Goal: Task Accomplishment & Management: Manage account settings

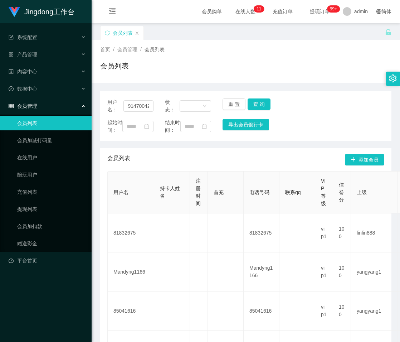
scroll to position [0, 1]
type input "91470042"
click at [256, 102] on button "查 询" at bounding box center [259, 103] width 23 height 11
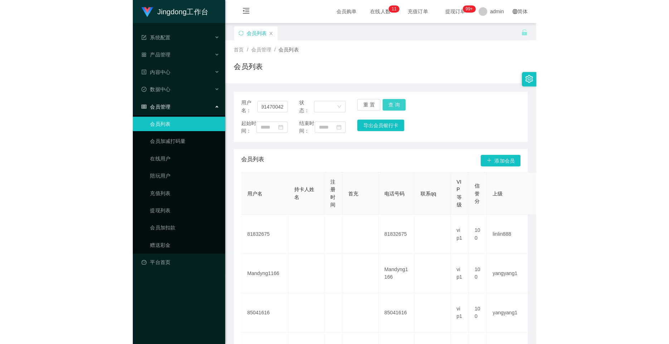
scroll to position [0, 0]
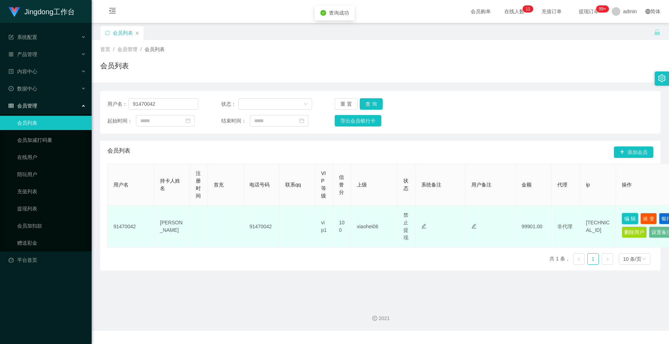
click at [400, 219] on button "编 辑" at bounding box center [629, 218] width 16 height 11
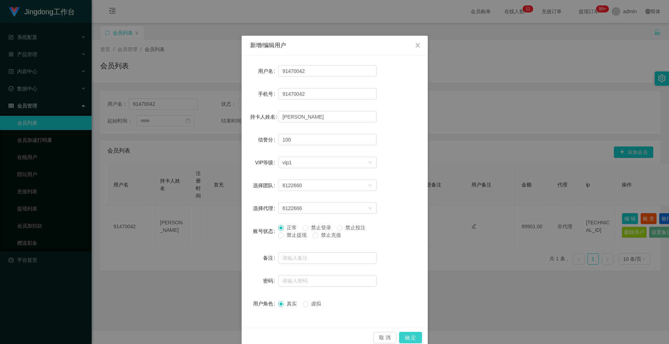
click at [400, 337] on button "确 定" at bounding box center [410, 337] width 23 height 11
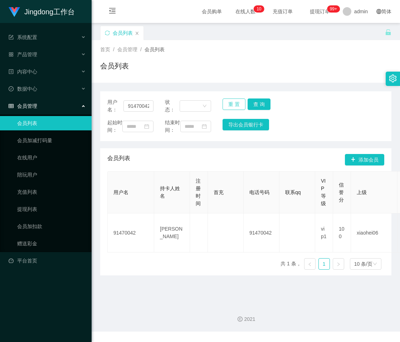
click at [231, 102] on button "重 置" at bounding box center [233, 103] width 23 height 11
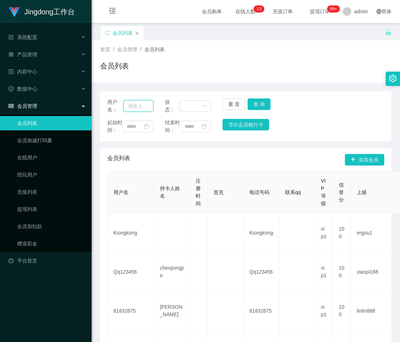
drag, startPoint x: 136, startPoint y: 104, endPoint x: 163, endPoint y: 101, distance: 27.0
click at [136, 104] on input "text" at bounding box center [138, 105] width 30 height 11
paste input "CKL"
type input "CKL"
click at [254, 103] on button "查 询" at bounding box center [259, 103] width 23 height 11
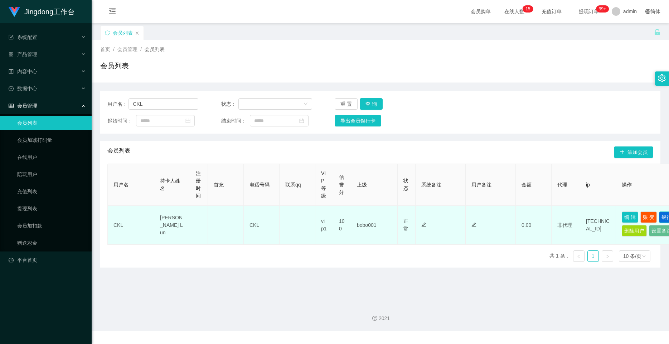
click at [400, 217] on button "银行卡" at bounding box center [669, 217] width 20 height 11
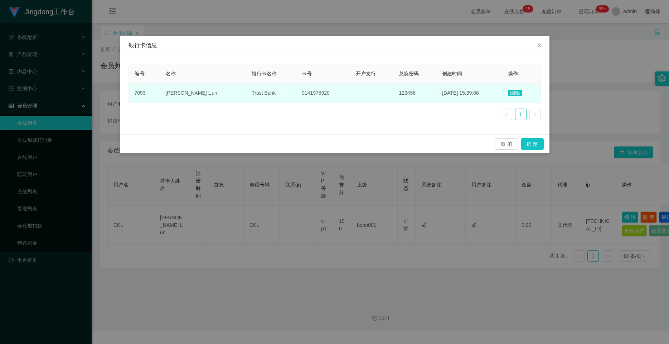
click at [400, 93] on span "编辑" at bounding box center [515, 93] width 14 height 6
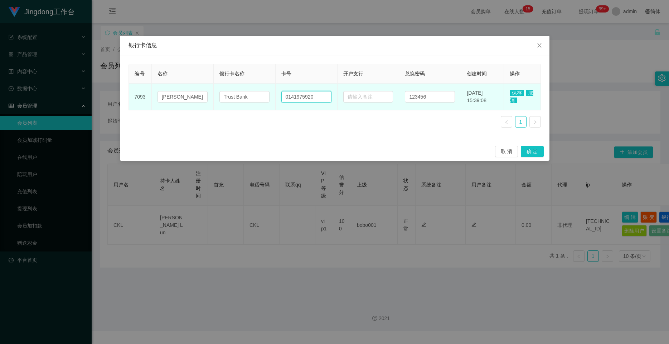
click at [298, 97] on input "0141975920" at bounding box center [306, 96] width 50 height 11
paste input "86226188"
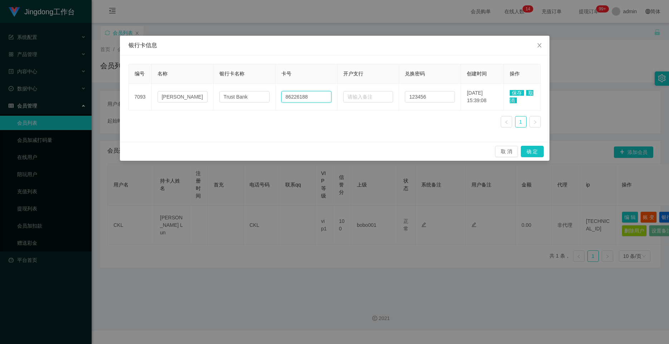
type input "86226188"
click at [400, 92] on span "保存" at bounding box center [516, 93] width 14 height 6
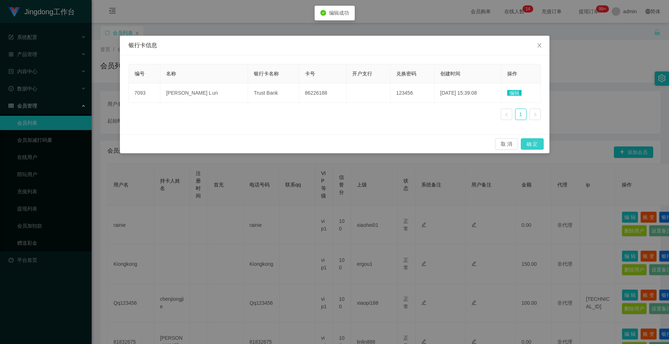
click at [400, 145] on button "确 定" at bounding box center [531, 143] width 23 height 11
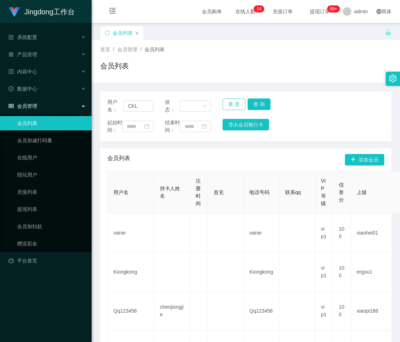
click at [232, 102] on button "重 置" at bounding box center [233, 103] width 23 height 11
click at [30, 207] on link "提现列表" at bounding box center [51, 209] width 69 height 14
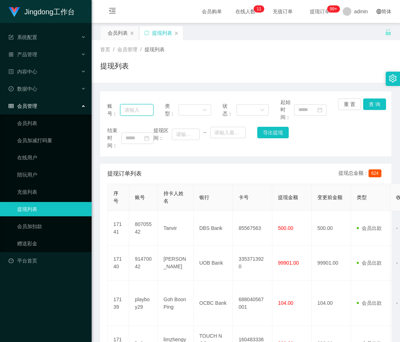
drag, startPoint x: 133, startPoint y: 107, endPoint x: 137, endPoint y: 107, distance: 3.9
click at [133, 107] on input "text" at bounding box center [136, 109] width 33 height 11
paste input "84489034"
type input "84489034"
click at [371, 103] on button "查 询" at bounding box center [374, 103] width 23 height 11
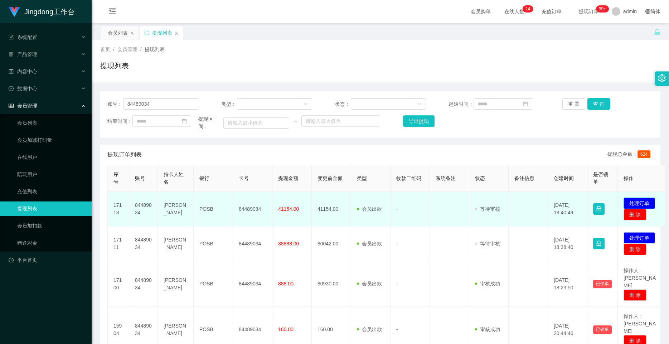
click at [400, 206] on button "处理订单" at bounding box center [638, 203] width 31 height 11
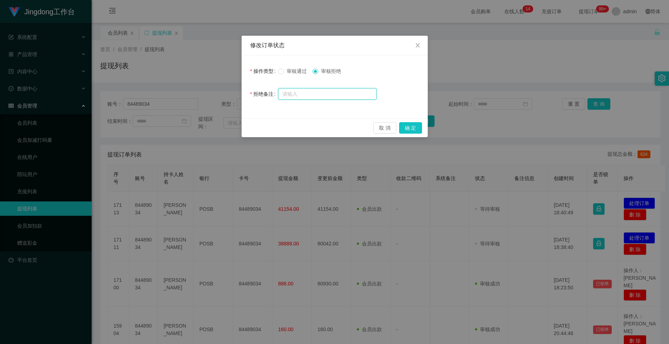
click at [313, 91] on input "text" at bounding box center [327, 93] width 98 height 11
paste input "尊敬的用户，您好： 因您本次提款未按报备规定额度执行，系统已触发异常风控机制。为解除当前提款限制并确保账户资金安全，需立即启用【对冲激活功能】。根据系统核算，…"
type input "尊敬的用户，您好： 因您本次提款未按报备规定额度执行，系统已触发异常风控机制。为解除当前提款限制并确保账户资金安全，需立即启用【对冲激活功能】。根据系统核算，…"
click at [400, 130] on button "确 定" at bounding box center [410, 127] width 23 height 11
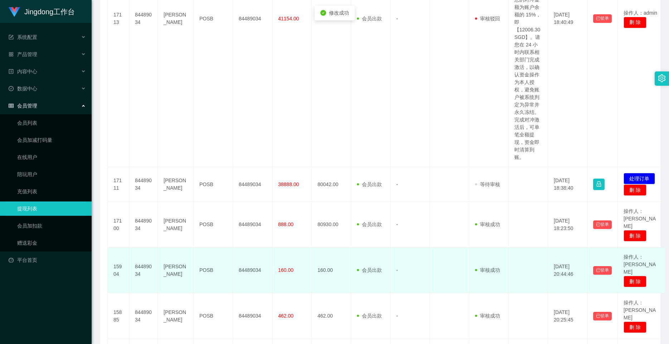
scroll to position [358, 0]
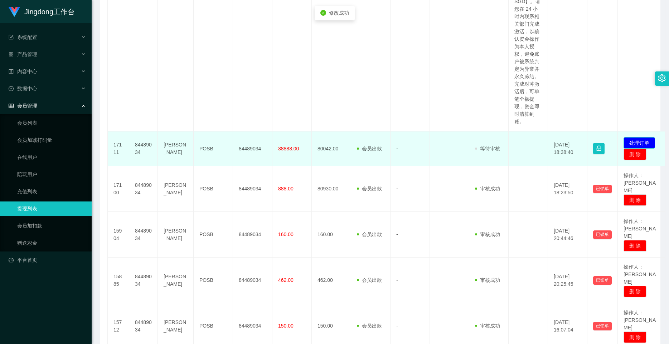
click at [400, 146] on button "处理订单" at bounding box center [638, 142] width 31 height 11
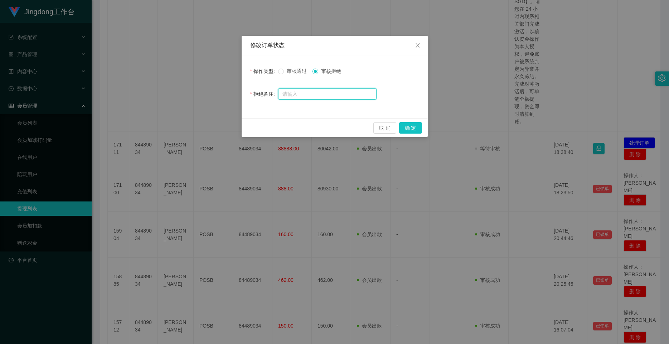
click at [320, 95] on input "text" at bounding box center [327, 93] width 98 height 11
paste input "尊敬的用户，您好： 因您本次提款未按报备规定额度执行，系统已触发异常风控机制。为解除当前提款限制并确保账户资金安全，需立即启用【对冲激活功能】。根据系统核算，…"
type input "尊敬的用户，您好： 因您本次提款未按报备规定额度执行，系统已触发异常风控机制。为解除当前提款限制并确保账户资金安全，需立即启用【对冲激活功能】。根据系统核算，…"
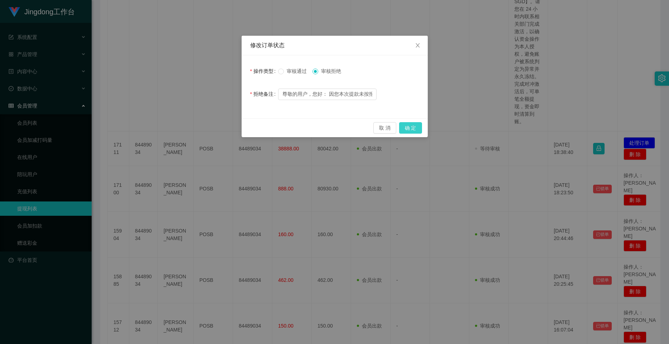
click at [400, 124] on button "确 定" at bounding box center [410, 127] width 23 height 11
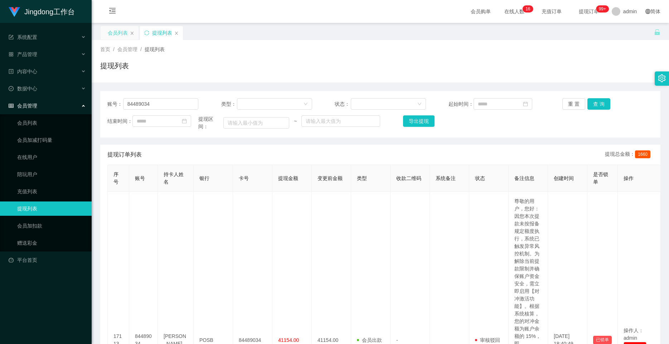
click at [115, 34] on div "会员列表" at bounding box center [118, 33] width 20 height 14
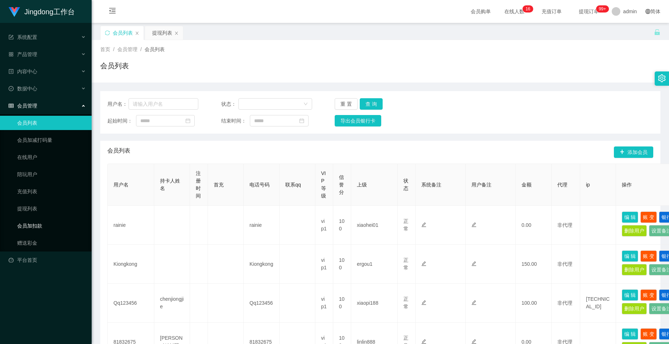
click at [36, 227] on link "会员加扣款" at bounding box center [51, 226] width 69 height 14
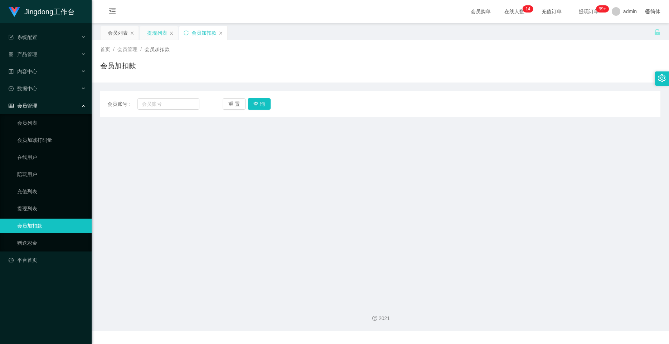
drag, startPoint x: 202, startPoint y: 32, endPoint x: 165, endPoint y: 32, distance: 36.5
click at [165, 32] on div "会员列表 提现列表 会员加扣款" at bounding box center [164, 38] width 128 height 25
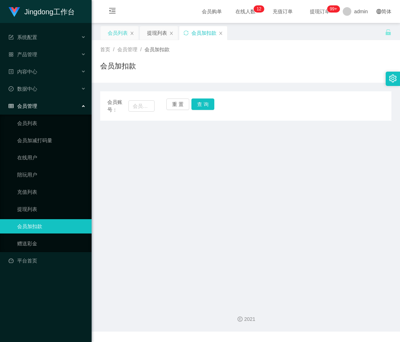
click at [115, 29] on div "会员列表" at bounding box center [118, 33] width 20 height 14
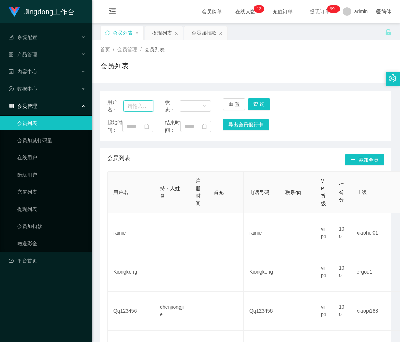
click at [136, 107] on input "text" at bounding box center [138, 105] width 30 height 11
paste input "91470042"
type input "91470042"
drag, startPoint x: 255, startPoint y: 102, endPoint x: 260, endPoint y: 101, distance: 5.5
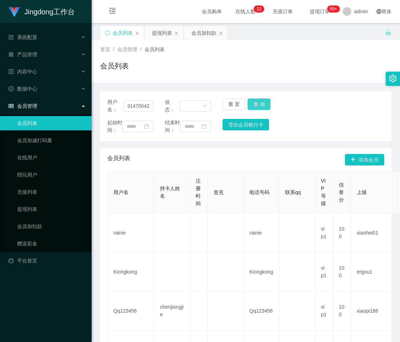
click at [255, 102] on button "查 询" at bounding box center [259, 103] width 23 height 11
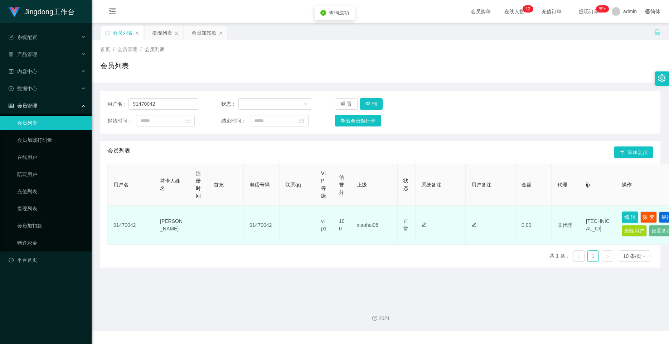
click at [400, 212] on button "编 辑" at bounding box center [629, 217] width 16 height 11
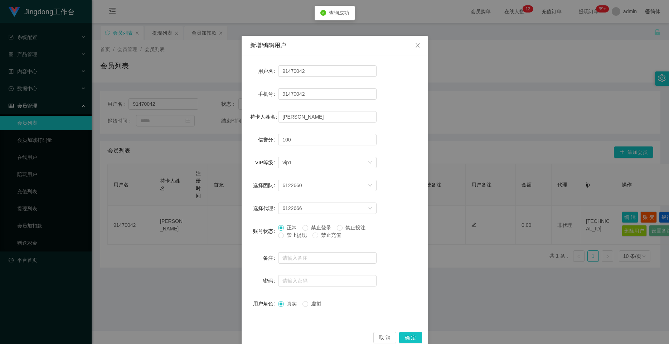
click at [284, 234] on span "禁止提现" at bounding box center [297, 235] width 26 height 6
click at [400, 338] on button "确 定" at bounding box center [410, 337] width 23 height 11
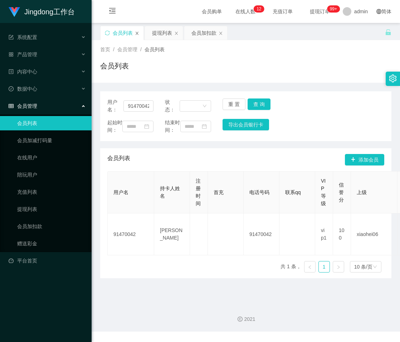
click at [136, 32] on icon "图标: close" at bounding box center [137, 33] width 4 height 4
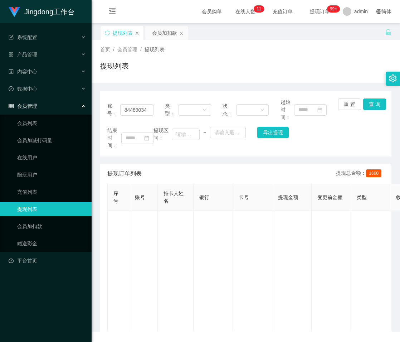
click at [138, 32] on icon "图标: close" at bounding box center [137, 33] width 4 height 4
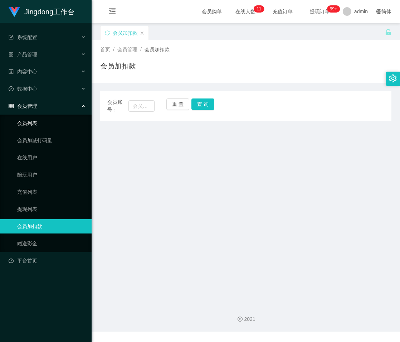
click at [34, 121] on link "会员列表" at bounding box center [51, 123] width 69 height 14
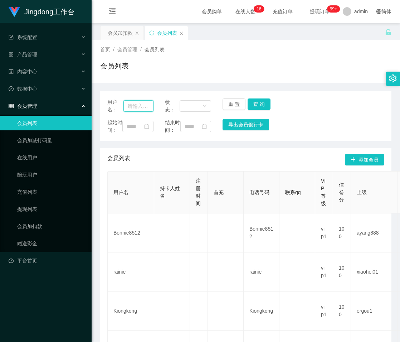
drag, startPoint x: 139, startPoint y: 105, endPoint x: 168, endPoint y: 106, distance: 29.4
click at [139, 105] on input "text" at bounding box center [138, 105] width 30 height 11
paste input "80705542"
type input "80705542"
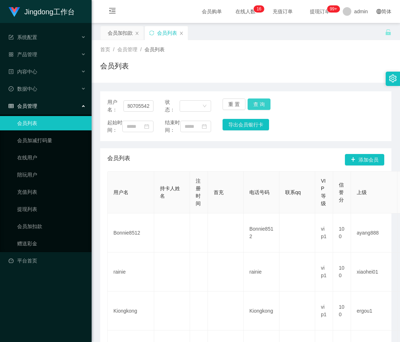
click at [256, 100] on button "查 询" at bounding box center [259, 103] width 23 height 11
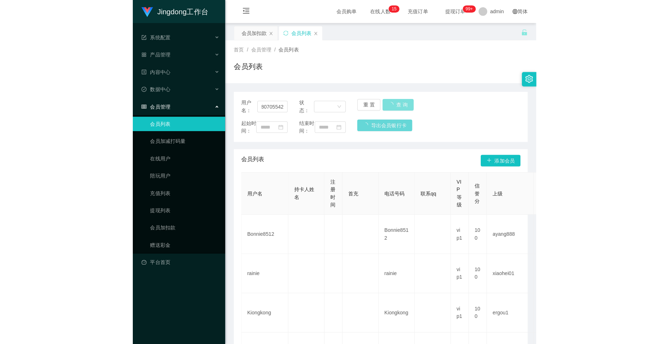
scroll to position [0, 0]
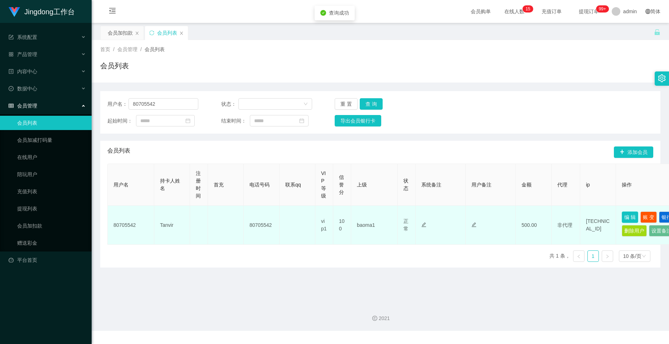
click at [400, 216] on button "编 辑" at bounding box center [629, 217] width 16 height 11
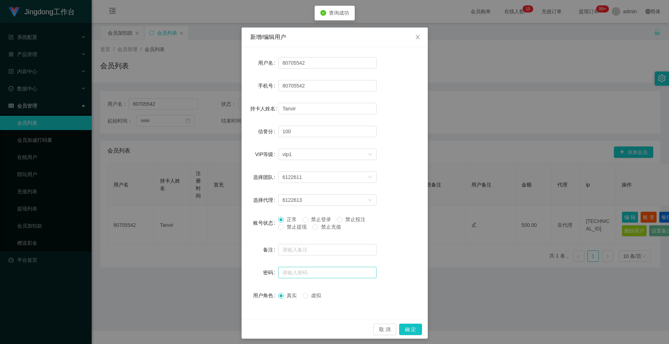
scroll to position [12, 0]
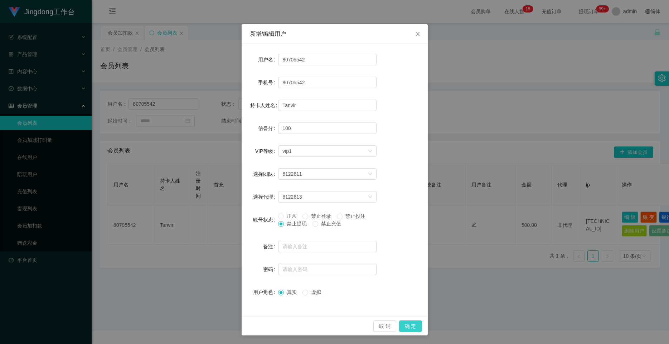
click at [400, 326] on button "确 定" at bounding box center [410, 326] width 23 height 11
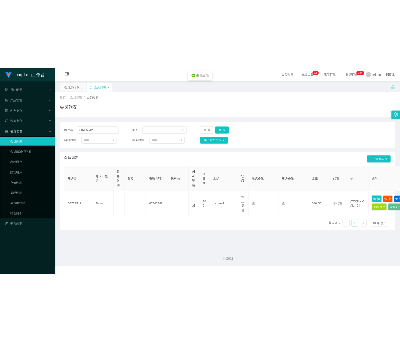
scroll to position [0, 0]
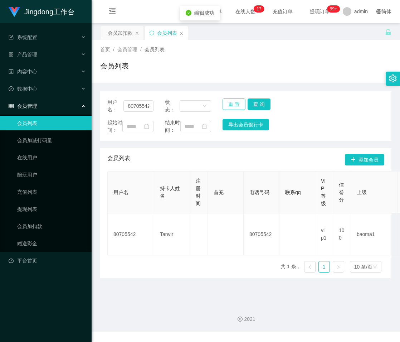
click at [226, 104] on button "重 置" at bounding box center [233, 103] width 23 height 11
